Goal: Transaction & Acquisition: Purchase product/service

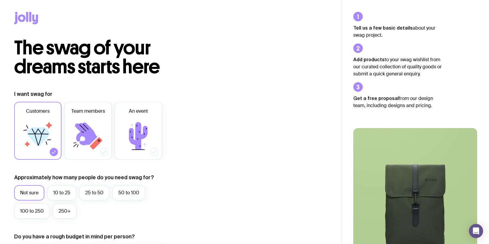
click at [31, 15] on icon at bounding box center [30, 17] width 2 height 10
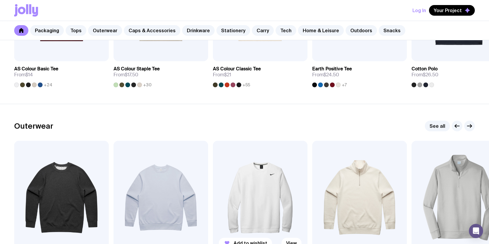
scroll to position [471, 0]
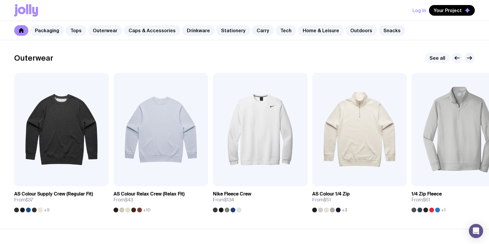
click at [438, 57] on link "See all" at bounding box center [437, 58] width 25 height 11
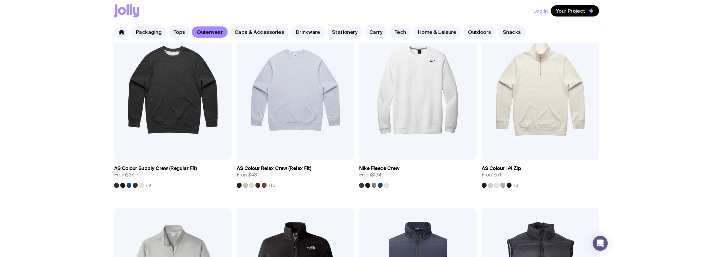
scroll to position [96, 0]
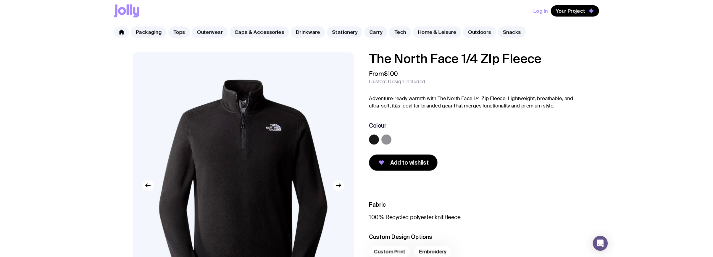
scroll to position [19, 0]
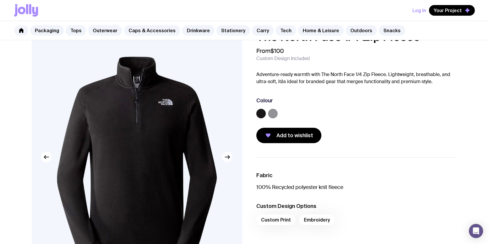
click at [230, 160] on icon "button" at bounding box center [227, 156] width 7 height 7
click at [142, 155] on img at bounding box center [137, 157] width 211 height 253
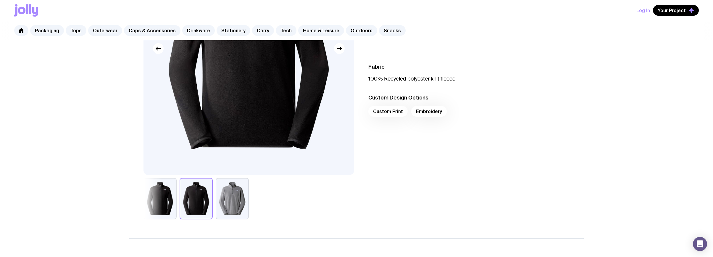
scroll to position [167, 0]
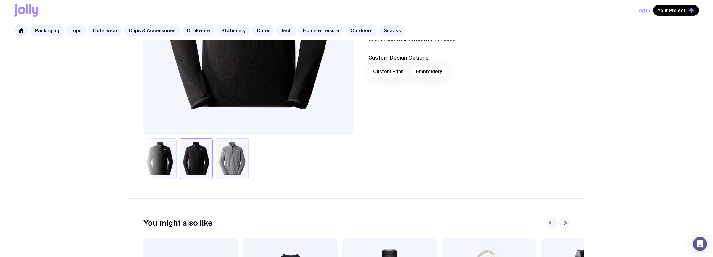
click at [227, 167] on button "button" at bounding box center [232, 158] width 33 height 41
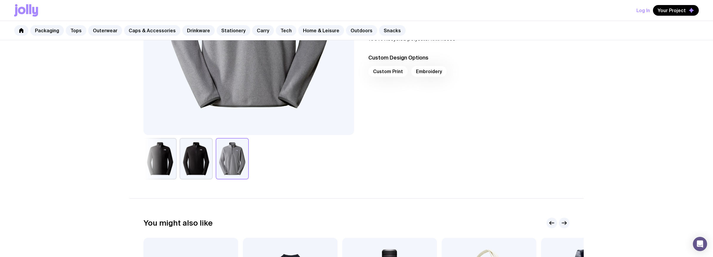
scroll to position [0, 0]
